Goal: Task Accomplishment & Management: Use online tool/utility

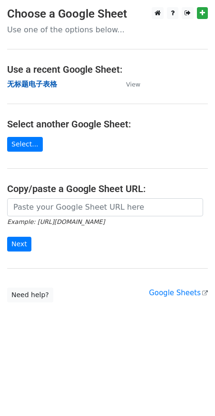
click at [49, 82] on strong "无标题电子表格" at bounding box center [32, 84] width 50 height 9
click at [30, 82] on strong "无标题电子表格" at bounding box center [32, 84] width 50 height 9
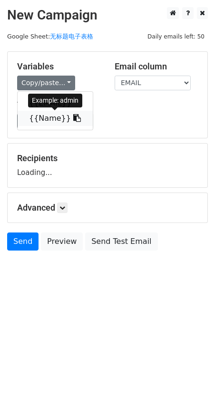
click at [52, 117] on link "{{Name}}" at bounding box center [55, 118] width 75 height 15
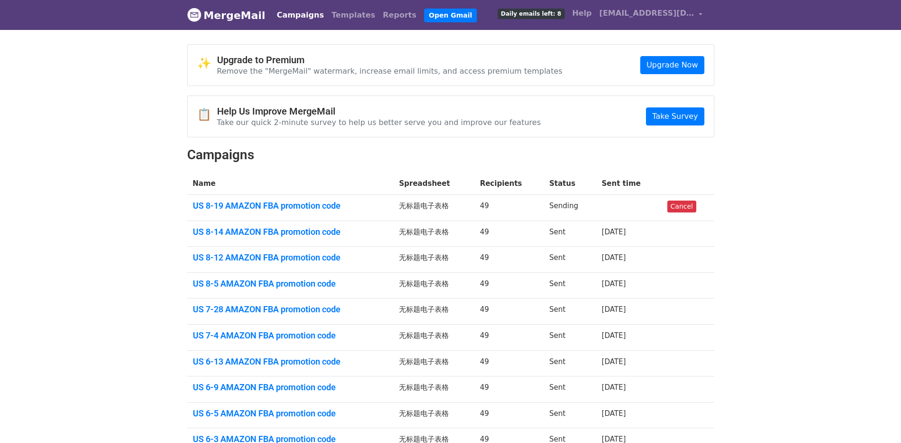
click at [886, 246] on body "MergeMail Campaigns Templates Reports Open Gmail Daily emails left: 8 Help [EMA…" at bounding box center [450, 258] width 901 height 517
